Goal: Transaction & Acquisition: Download file/media

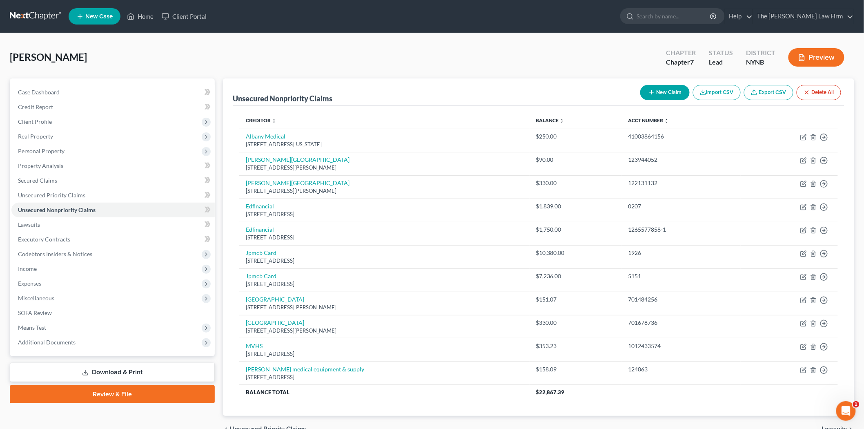
click at [118, 376] on link "Download & Print" at bounding box center [112, 371] width 205 height 19
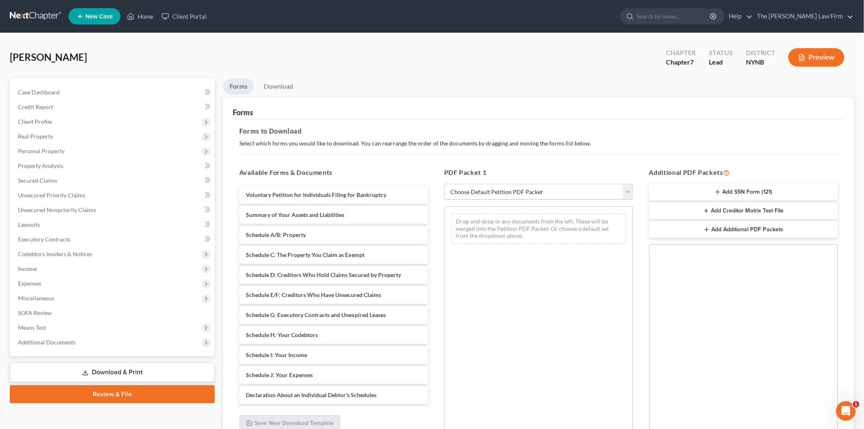
click at [510, 191] on select "Choose Default Petition PDF Packet Complete Bankruptcy Petition (all forms and …" at bounding box center [538, 192] width 189 height 16
select select "11"
click at [444, 184] on select "Choose Default Petition PDF Packet Complete Bankruptcy Petition (all forms and …" at bounding box center [538, 192] width 189 height 16
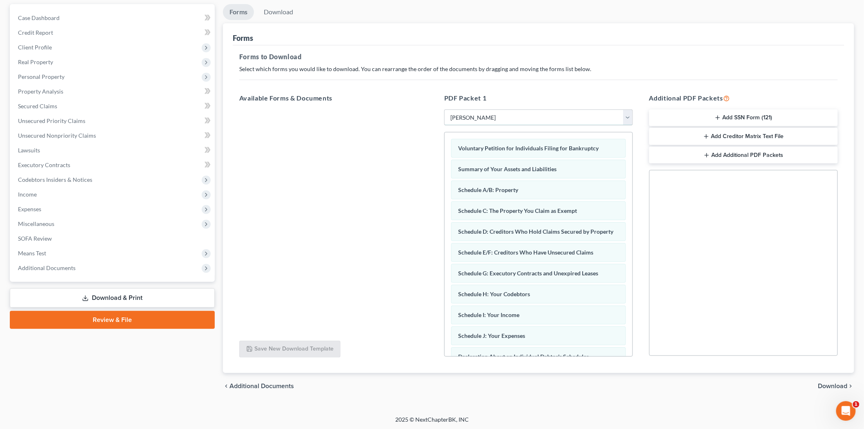
scroll to position [76, 0]
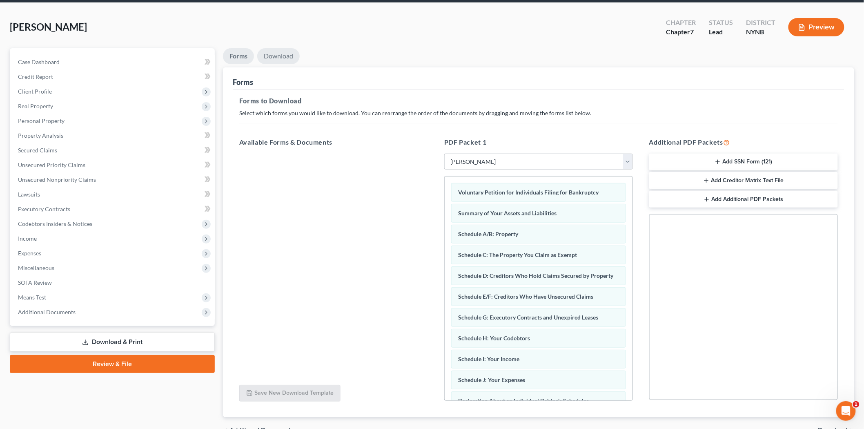
click at [288, 62] on link "Download" at bounding box center [278, 56] width 42 height 16
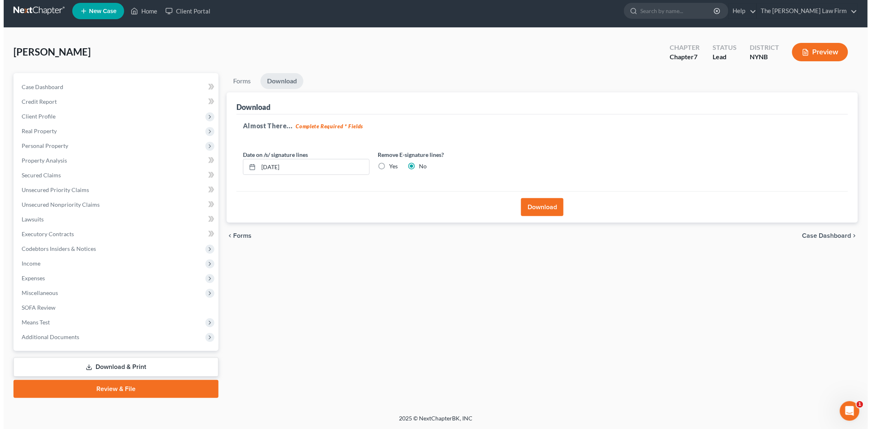
scroll to position [4, 0]
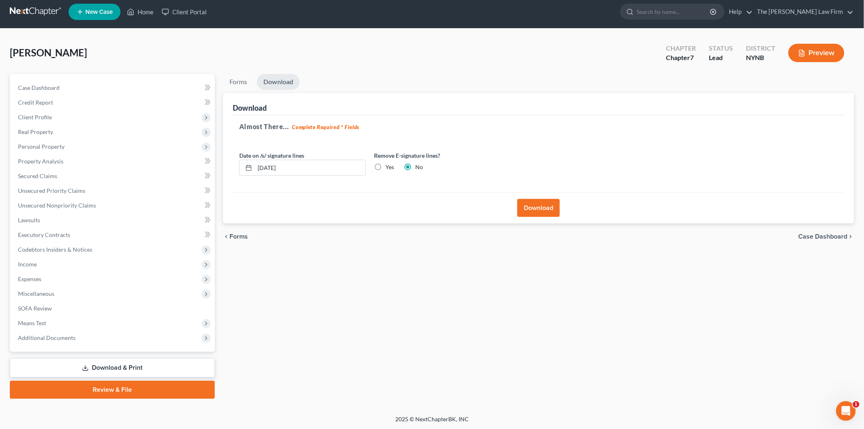
click at [385, 164] on label "Yes" at bounding box center [389, 167] width 9 height 8
click at [389, 164] on input "Yes" at bounding box center [391, 165] width 5 height 5
radio input "true"
radio input "false"
click at [540, 203] on button "Download" at bounding box center [538, 208] width 42 height 18
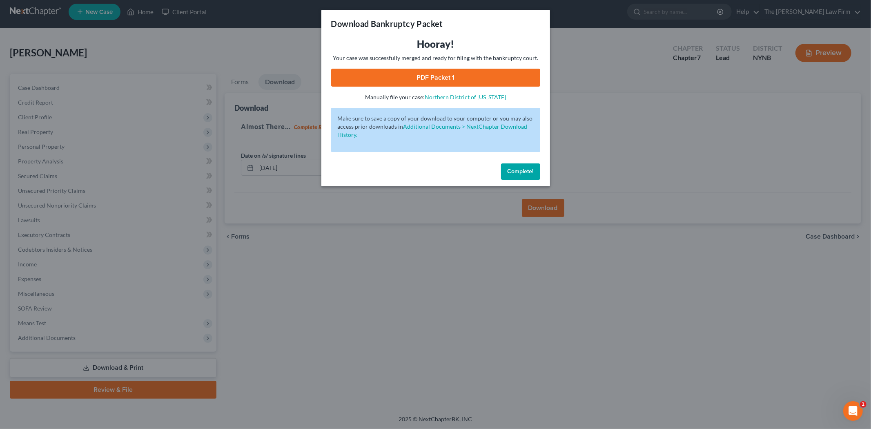
click at [442, 76] on link "PDF Packet 1" at bounding box center [435, 78] width 209 height 18
